Goal: Transaction & Acquisition: Purchase product/service

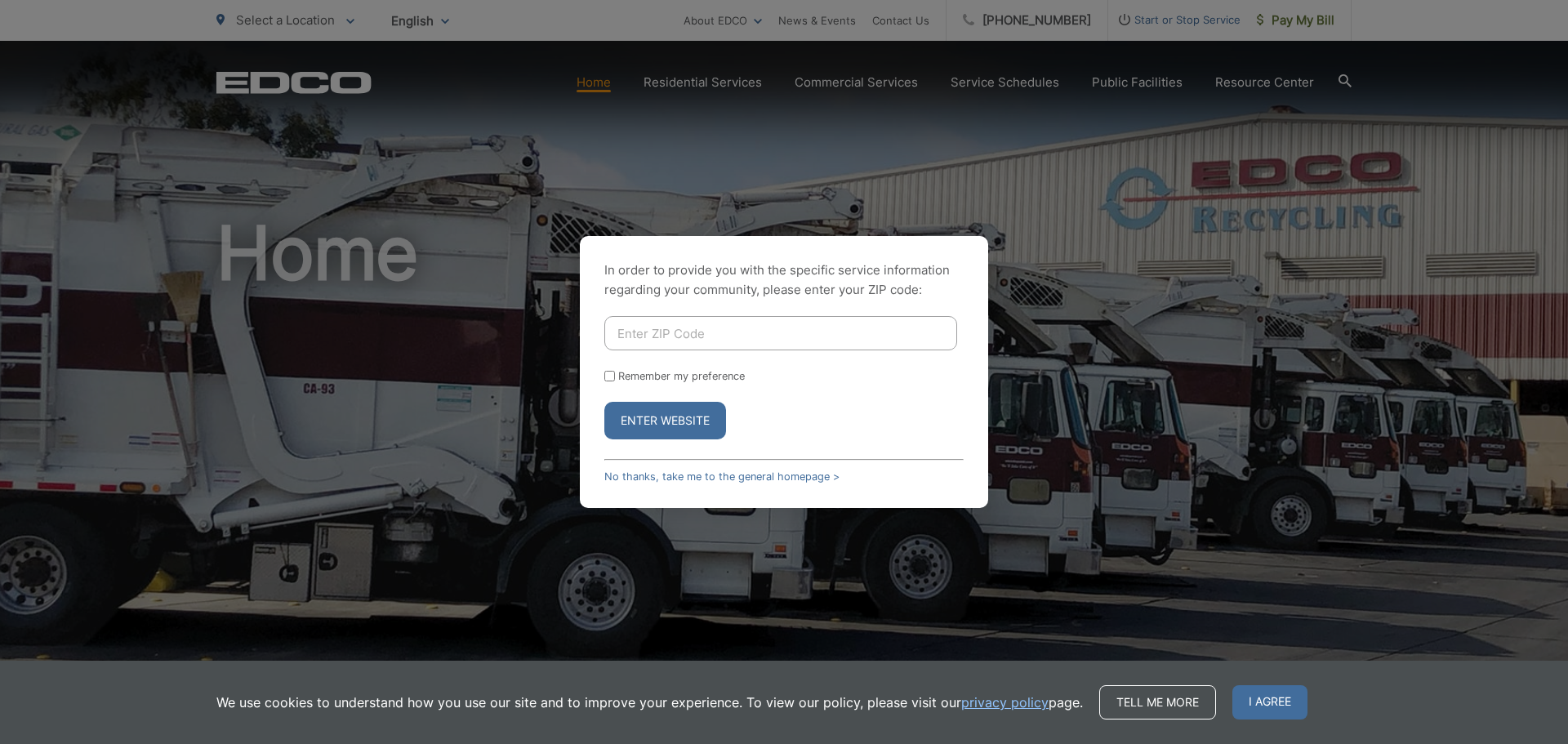
click at [694, 337] on input "Enter ZIP Code" at bounding box center [781, 333] width 353 height 34
type input "92082"
click at [607, 374] on input "Remember my preference" at bounding box center [610, 375] width 11 height 11
checkbox input "true"
click at [644, 418] on button "Enter Website" at bounding box center [666, 420] width 122 height 38
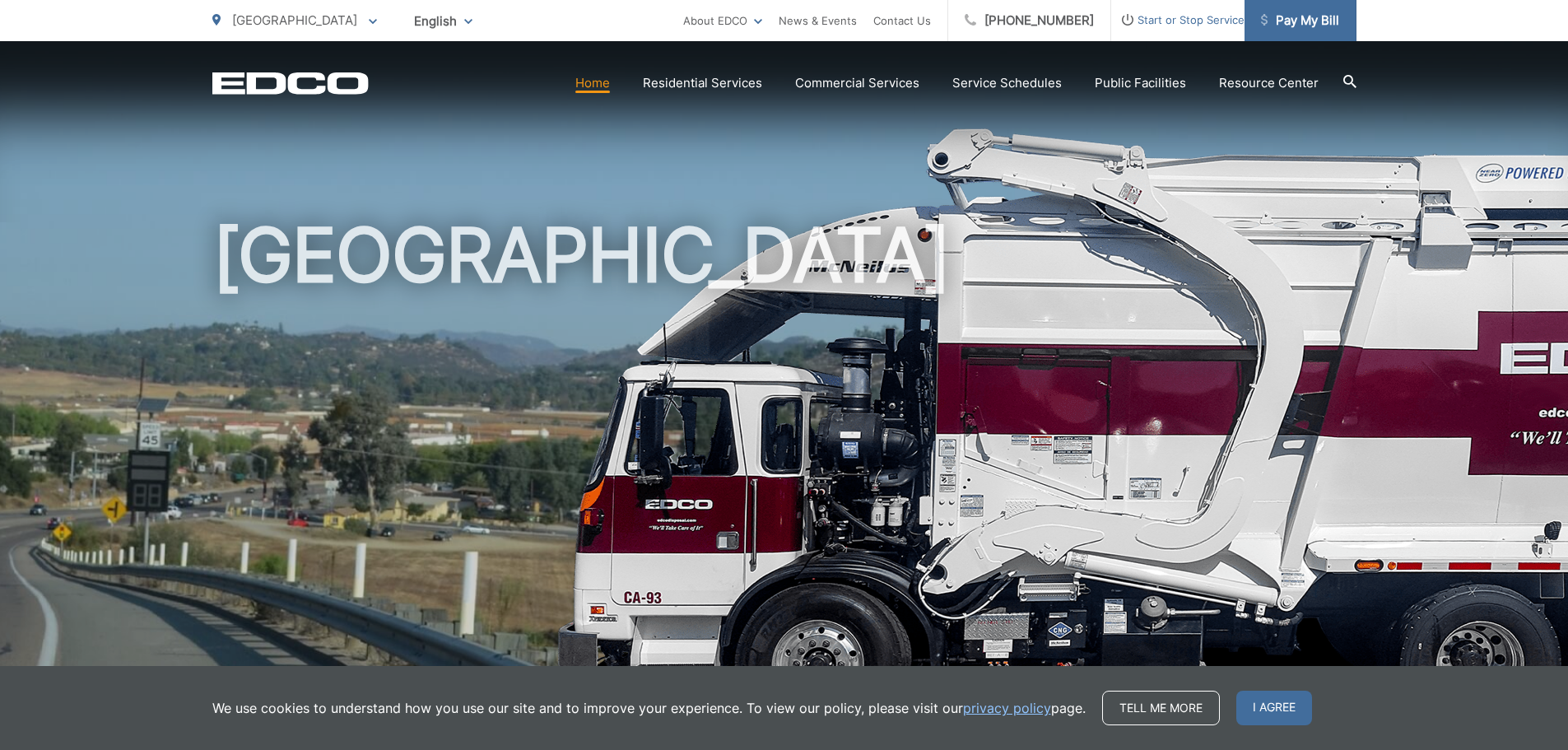
click at [1319, 16] on span "Pay My Bill" at bounding box center [1299, 20] width 78 height 19
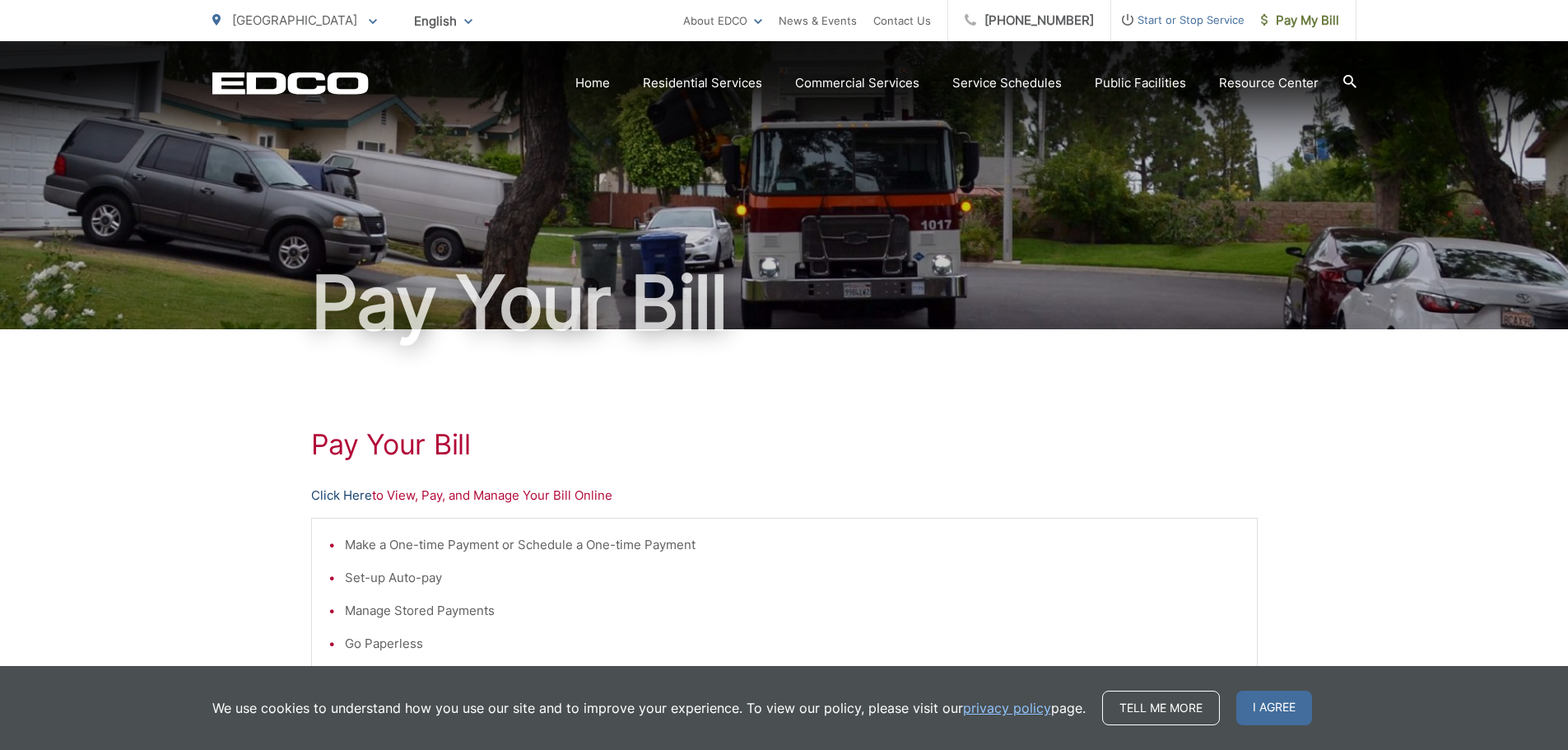
click at [353, 502] on link "Click Here" at bounding box center [341, 495] width 61 height 19
